Goal: Check status: Check status

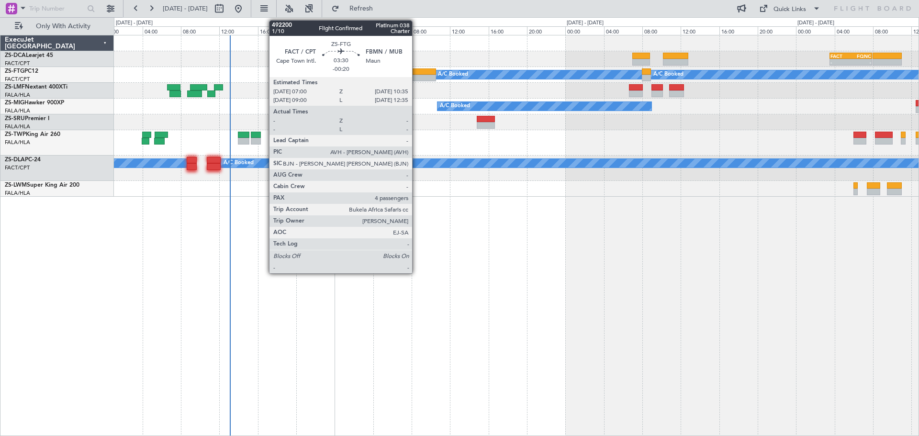
click at [417, 77] on div at bounding box center [419, 78] width 34 height 7
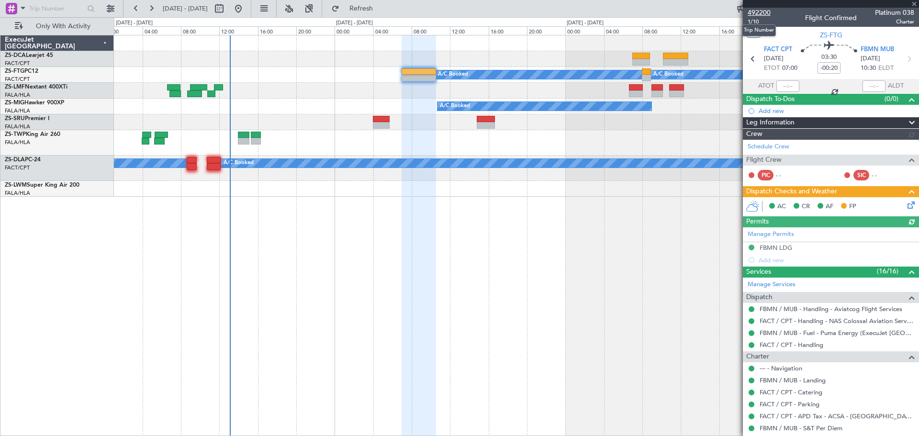
click at [762, 10] on span "492200" at bounding box center [759, 13] width 23 height 10
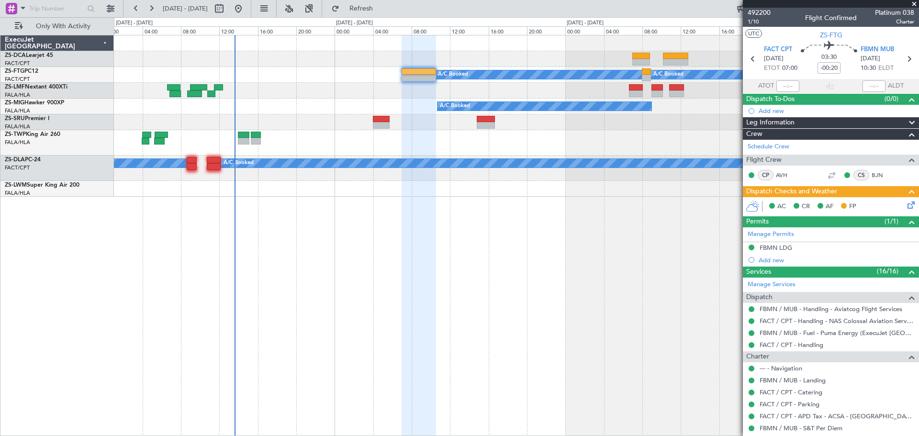
click at [914, 1] on span at bounding box center [915, 4] width 10 height 9
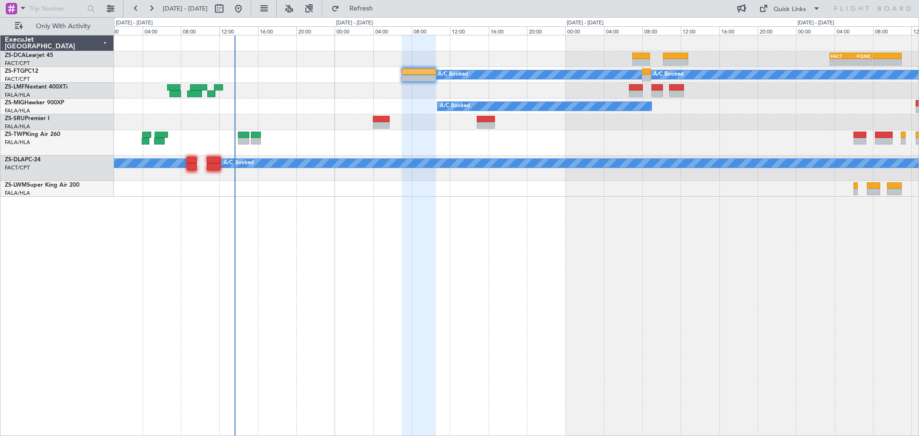
type input "0"
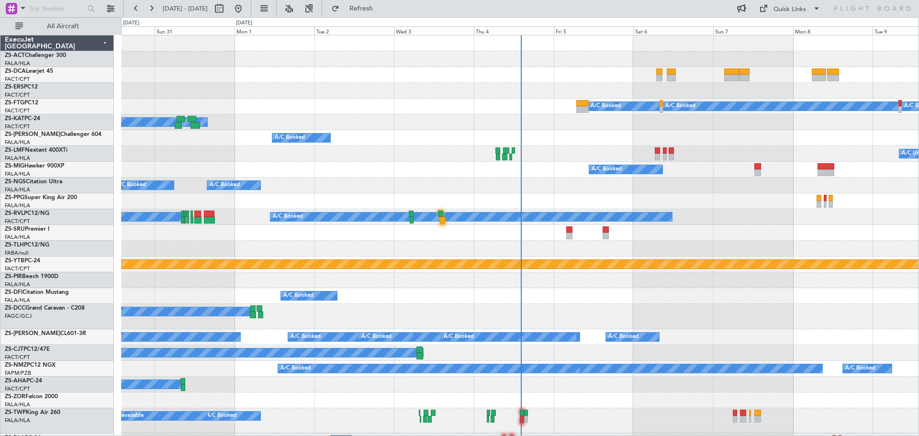
drag, startPoint x: 79, startPoint y: 27, endPoint x: 511, endPoint y: 293, distance: 506.5
click at [79, 27] on span "All Aircraft" at bounding box center [63, 26] width 76 height 7
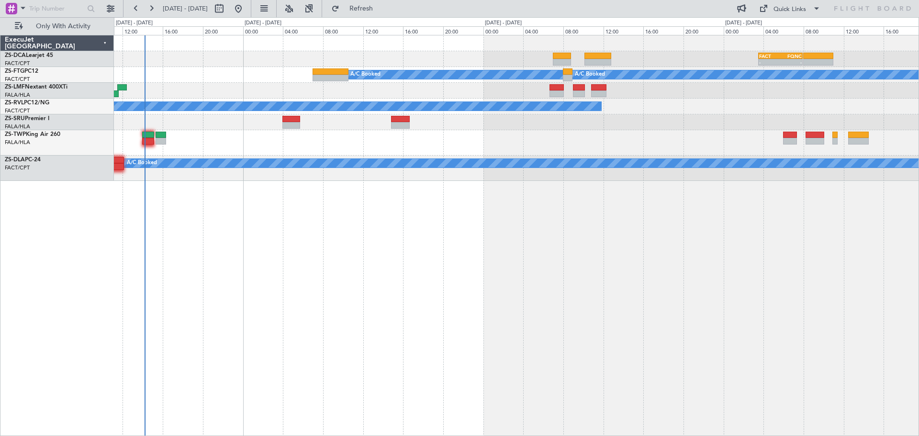
click at [390, 344] on div "FACT 03:30 Z FQNC 07:55 Z - - - - FSIA 05:50 Z FQBR 10:05 Z A/C Booked A/C Book…" at bounding box center [516, 235] width 805 height 401
